Goal: Task Accomplishment & Management: Manage account settings

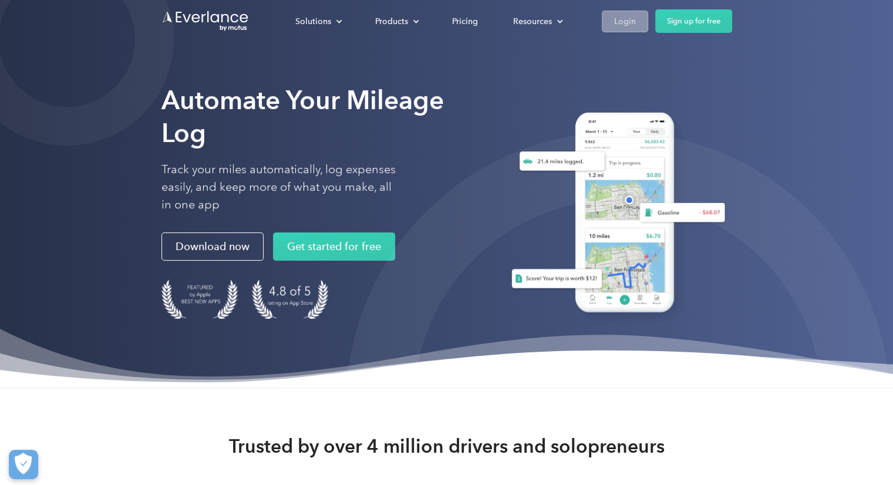
click at [609, 21] on link "Login" at bounding box center [625, 22] width 46 height 22
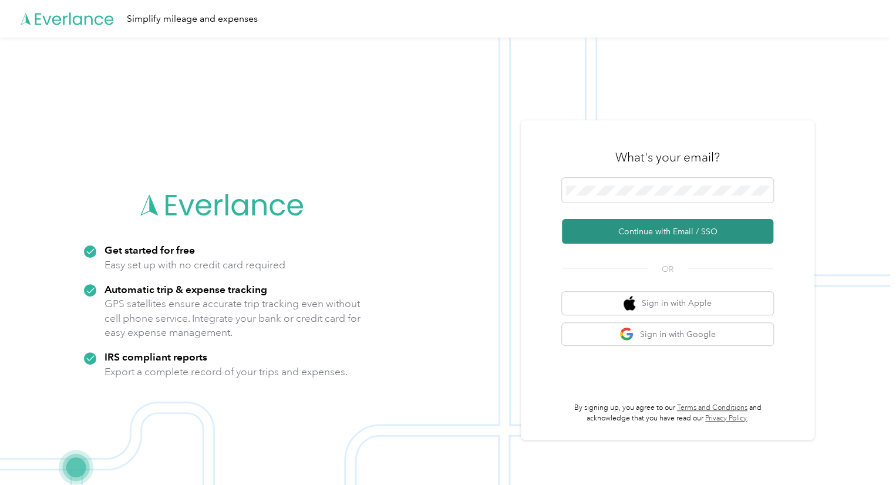
click at [664, 233] on button "Continue with Email / SSO" at bounding box center [667, 231] width 211 height 25
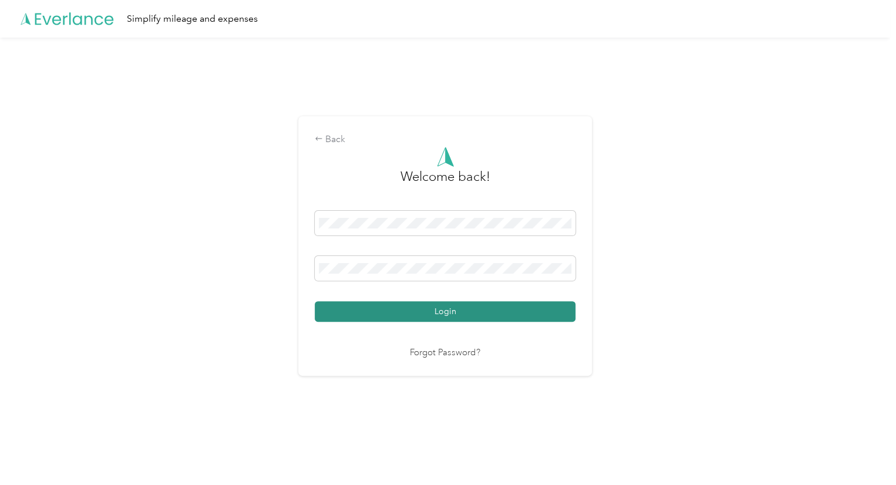
click at [450, 312] on button "Login" at bounding box center [445, 311] width 261 height 21
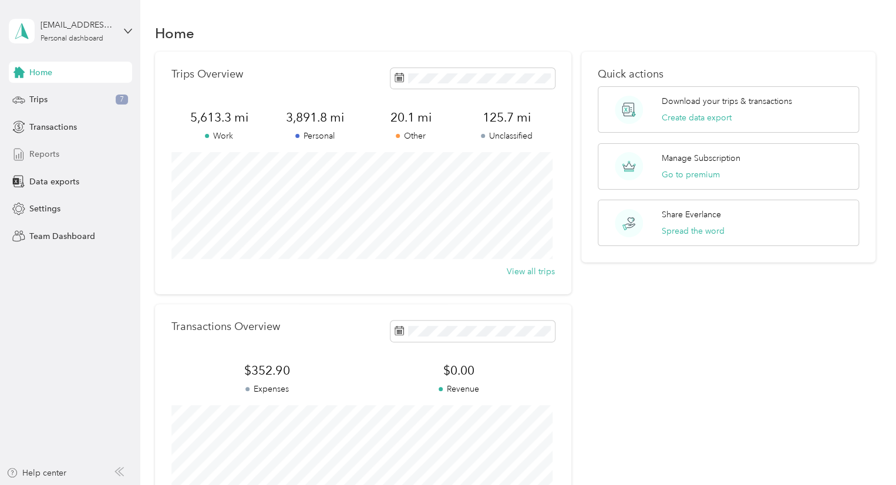
click at [49, 158] on span "Reports" at bounding box center [44, 154] width 30 height 12
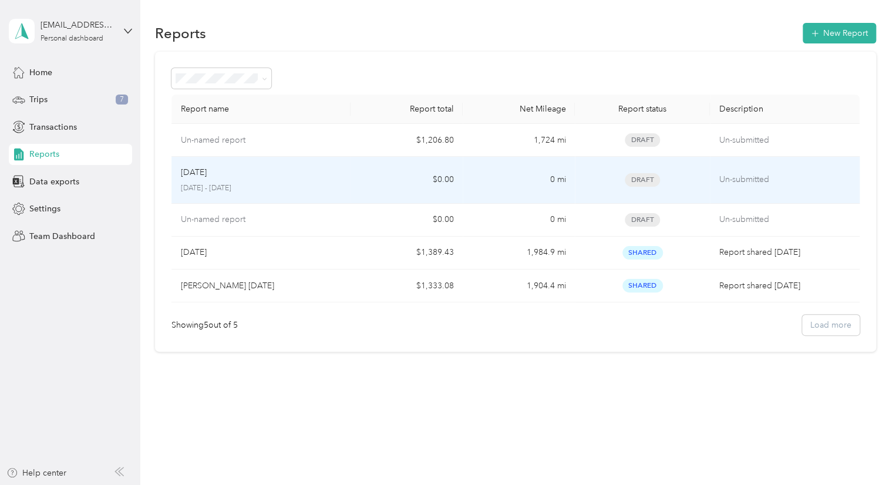
click at [654, 177] on span "Draft" at bounding box center [642, 180] width 35 height 14
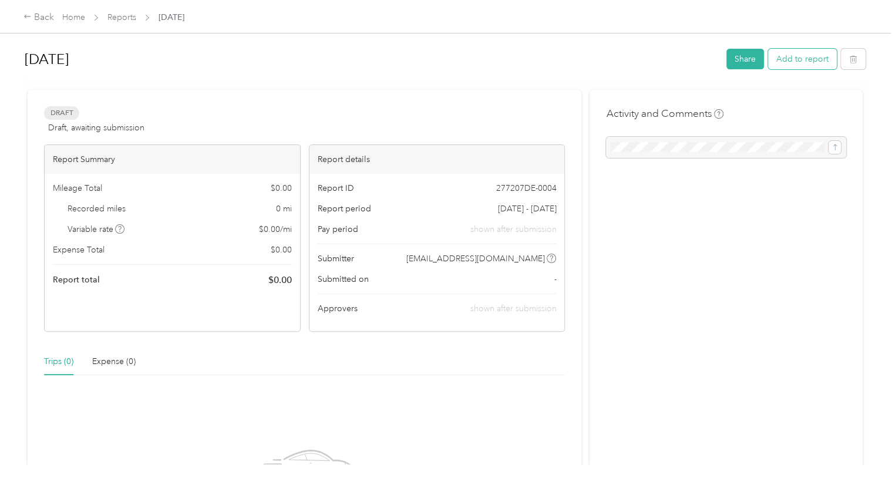
click at [789, 60] on button "Add to report" at bounding box center [802, 59] width 69 height 21
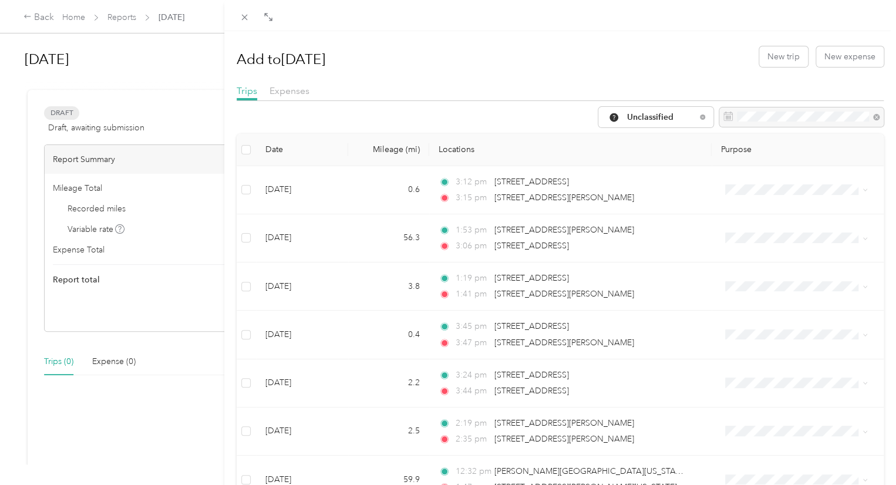
click at [389, 149] on th "Mileage (mi)" at bounding box center [388, 150] width 81 height 32
click at [681, 118] on span "Unclassified" at bounding box center [661, 117] width 69 height 8
click at [621, 178] on span "Work" at bounding box center [669, 177] width 105 height 12
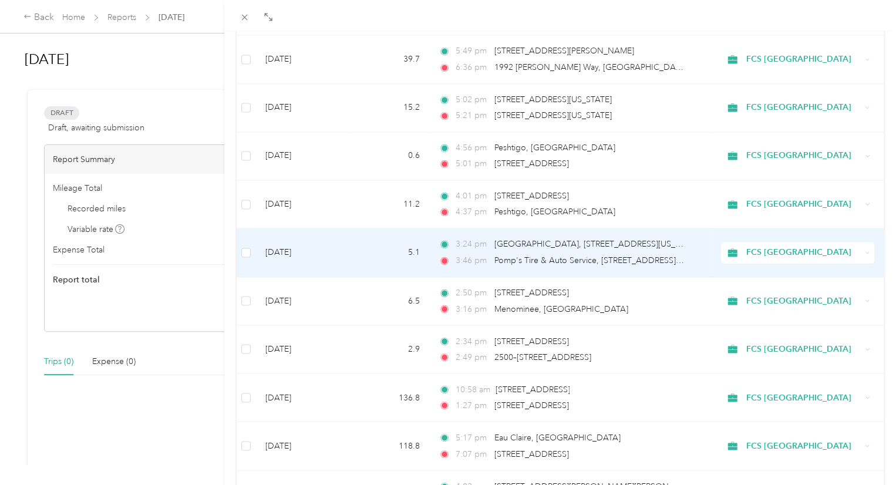
scroll to position [976, 0]
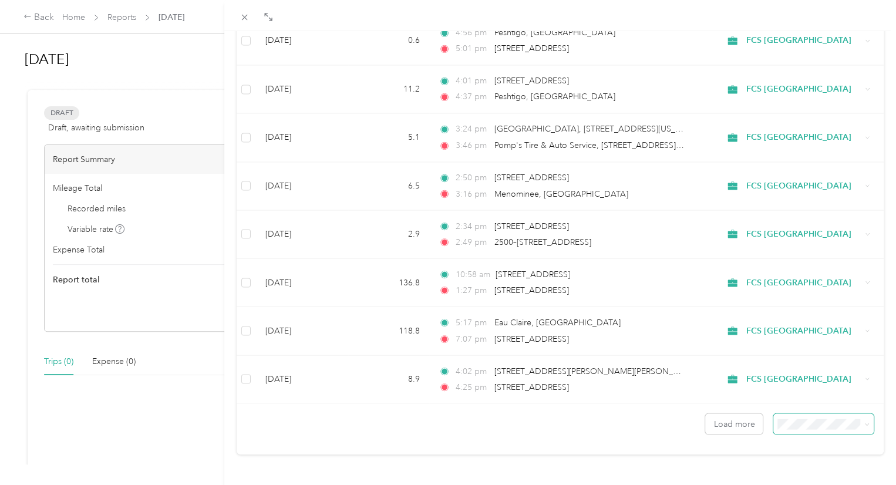
click at [797, 420] on span at bounding box center [823, 423] width 100 height 21
click at [804, 392] on div "100 per load" at bounding box center [814, 392] width 84 height 12
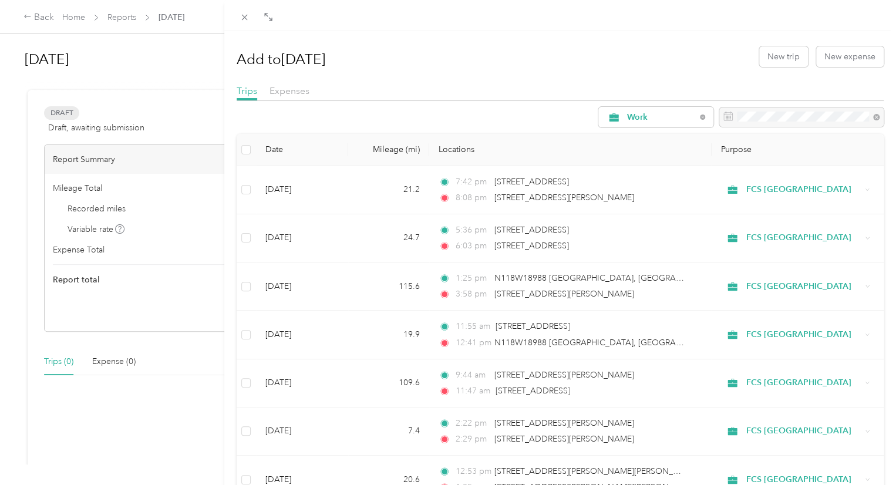
click at [577, 58] on div "Add to [DATE] New trip New expense" at bounding box center [560, 56] width 647 height 34
click at [247, 154] on label at bounding box center [245, 149] width 9 height 13
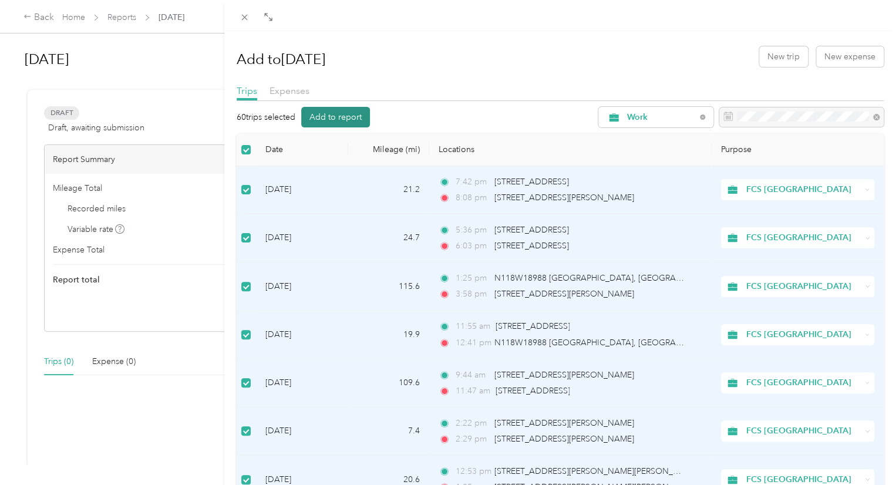
click at [349, 116] on button "Add to report" at bounding box center [335, 117] width 69 height 21
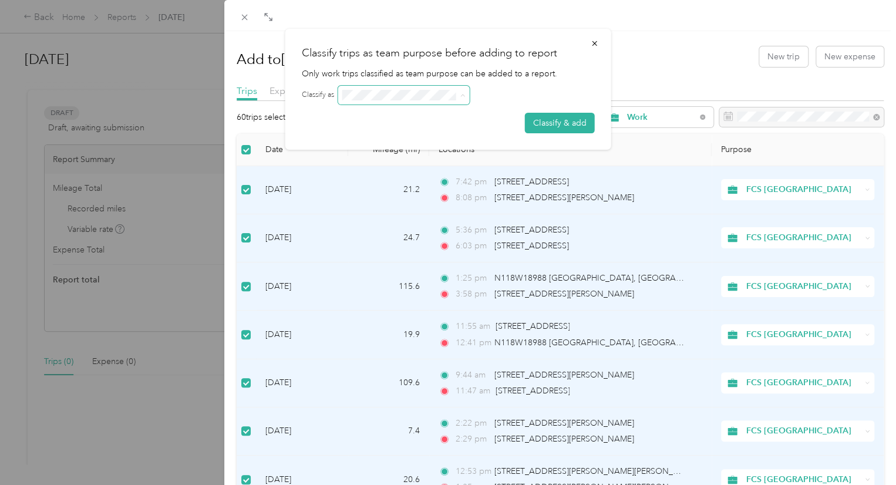
click at [468, 97] on span at bounding box center [403, 95] width 131 height 19
click at [458, 95] on span at bounding box center [460, 95] width 9 height 8
click at [599, 46] on button "button" at bounding box center [594, 43] width 25 height 21
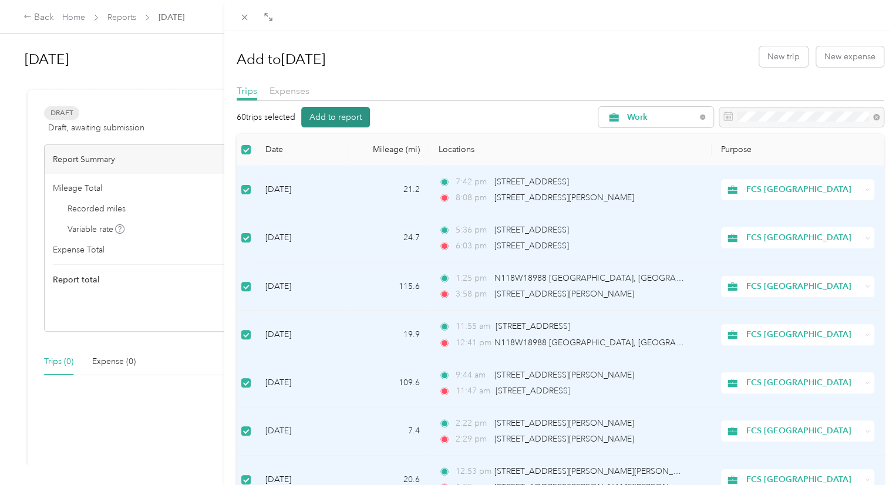
click at [341, 119] on button "Add to report" at bounding box center [335, 117] width 69 height 21
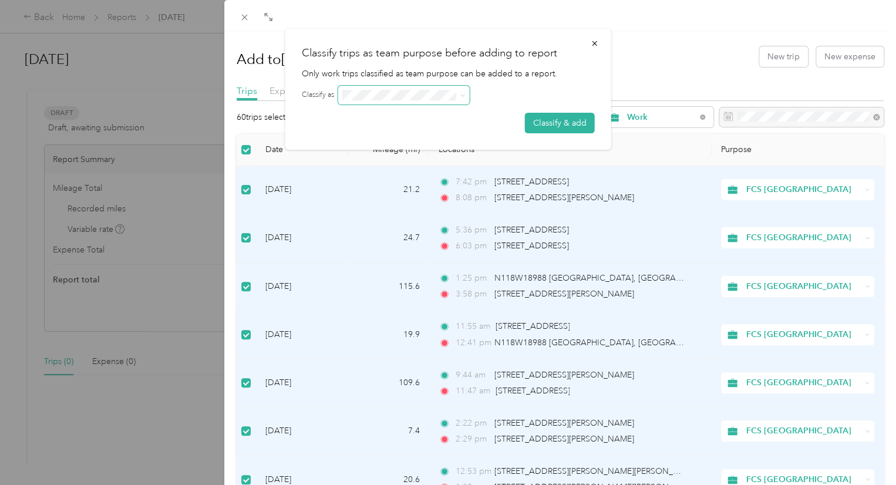
click at [461, 93] on icon at bounding box center [462, 95] width 5 height 5
drag, startPoint x: 360, startPoint y: 52, endPoint x: 525, endPoint y: 50, distance: 164.9
click at [525, 50] on h2 "Classify trips as team purpose before adding to report" at bounding box center [448, 53] width 293 height 16
click at [463, 95] on icon at bounding box center [462, 95] width 5 height 5
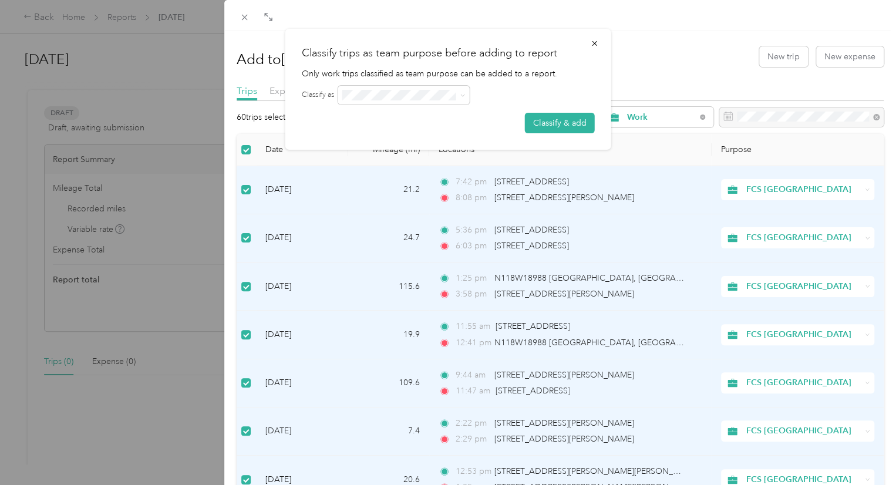
click at [564, 91] on div at bounding box center [466, 95] width 257 height 19
click at [558, 125] on button "Classify & add" at bounding box center [560, 123] width 70 height 21
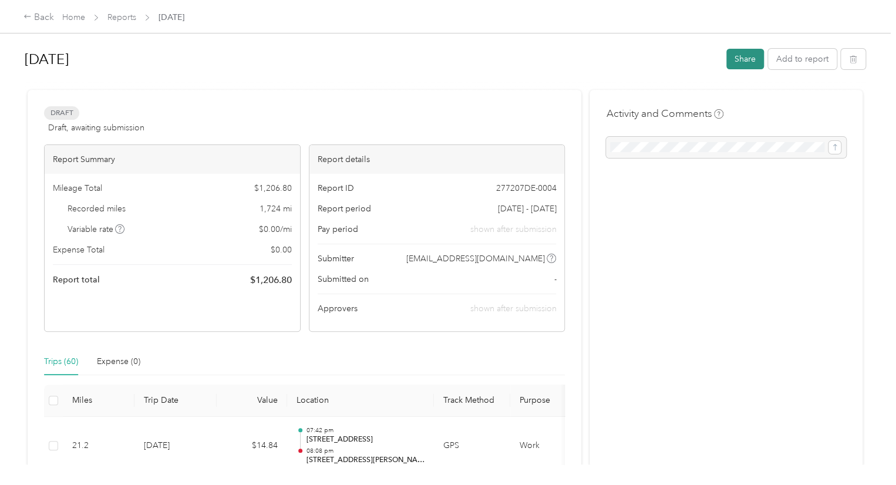
click at [741, 62] on button "Share" at bounding box center [745, 59] width 38 height 21
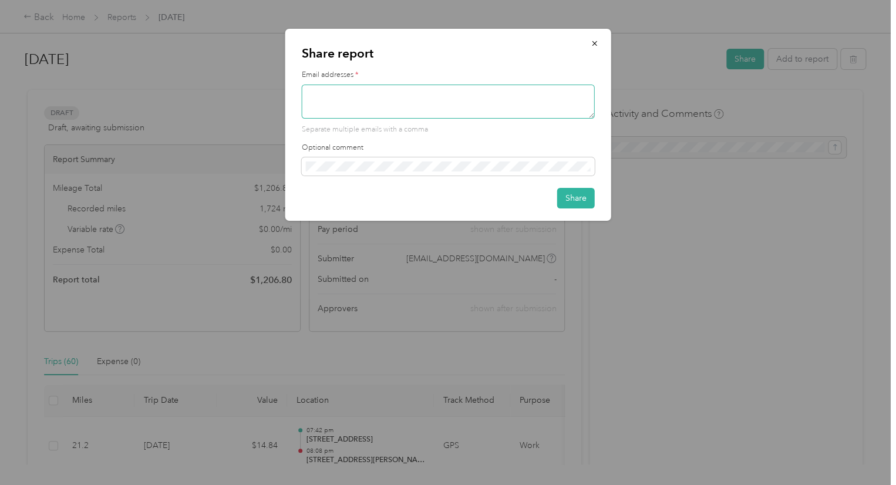
click at [377, 98] on textarea at bounding box center [448, 102] width 293 height 34
type textarea "b"
click at [596, 45] on icon "button" at bounding box center [594, 43] width 5 height 5
